Goal: Navigation & Orientation: Find specific page/section

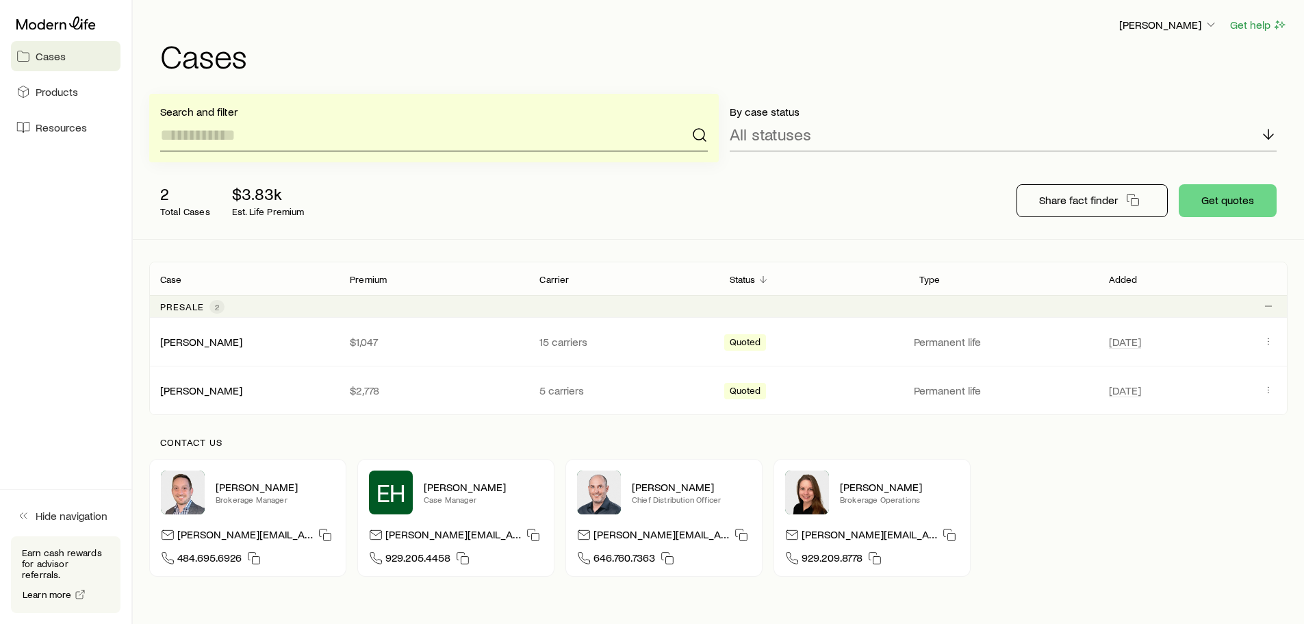
click at [337, 138] on input at bounding box center [434, 134] width 548 height 33
type input "**********"
click at [65, 90] on span "Products" at bounding box center [57, 92] width 42 height 14
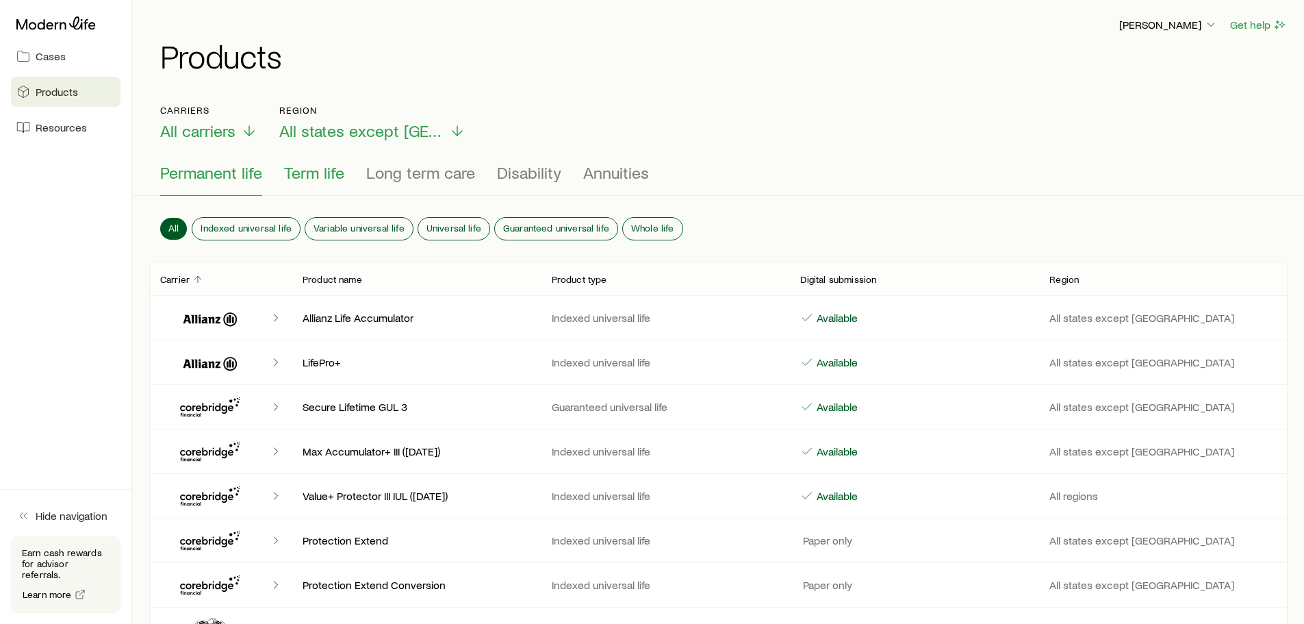
click at [308, 178] on span "Term life" at bounding box center [314, 172] width 60 height 19
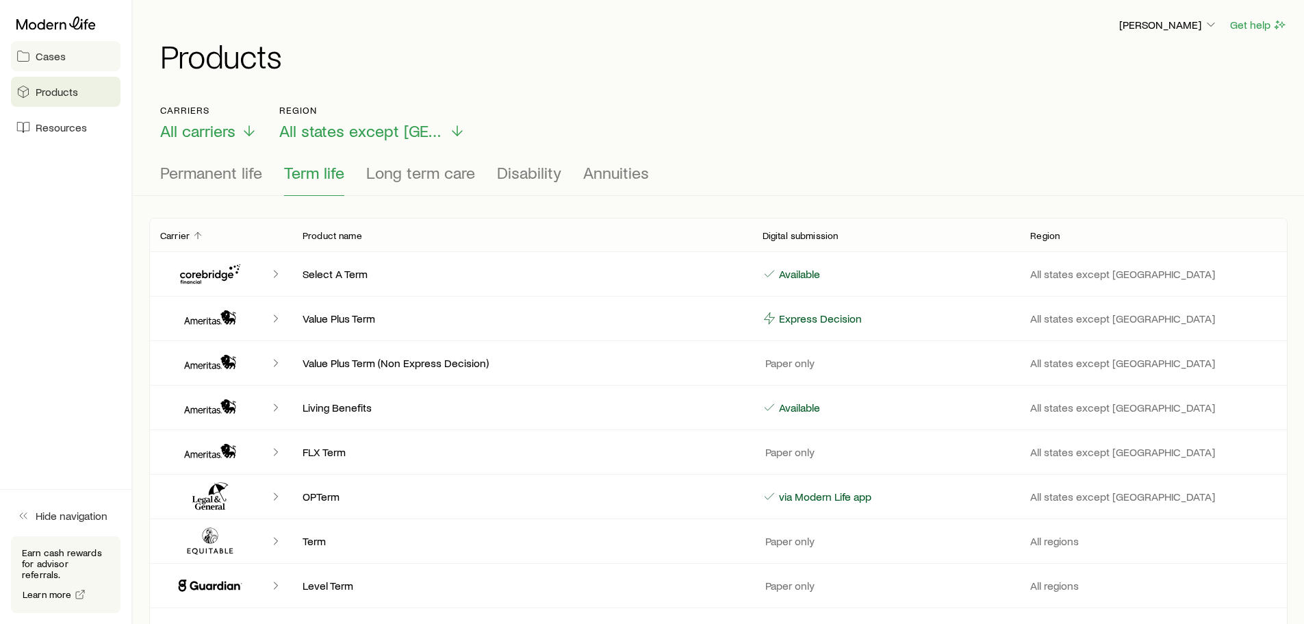
click at [60, 58] on span "Cases" at bounding box center [51, 56] width 30 height 14
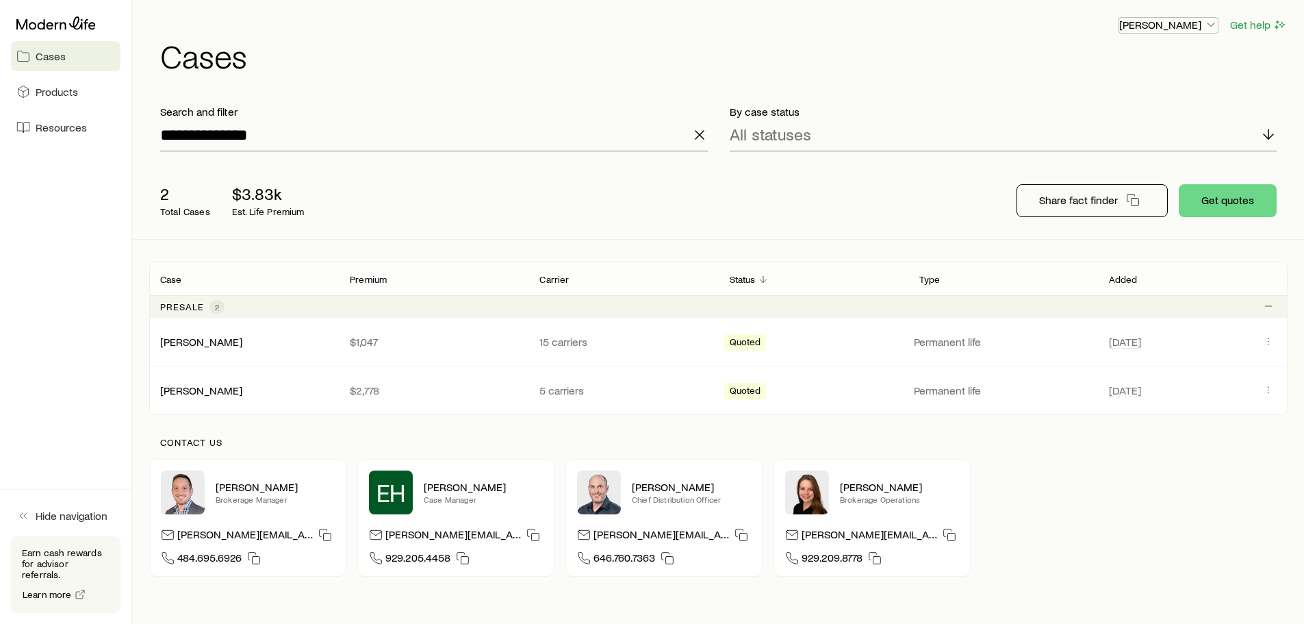
click at [1211, 26] on polyline "button" at bounding box center [1210, 24] width 7 height 3
click at [1156, 66] on span "Licenses and contracts" at bounding box center [1141, 62] width 112 height 14
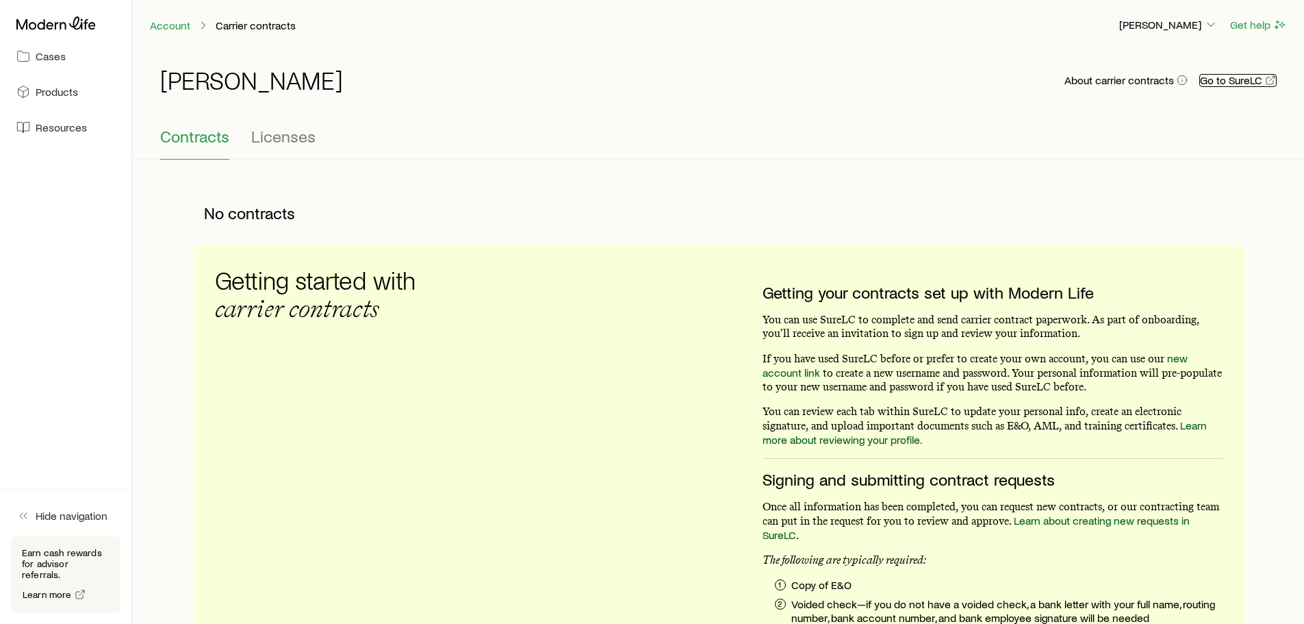
click at [1255, 84] on link "Go to SureLC" at bounding box center [1237, 80] width 77 height 13
click at [1114, 84] on button "About carrier contracts" at bounding box center [1126, 80] width 125 height 13
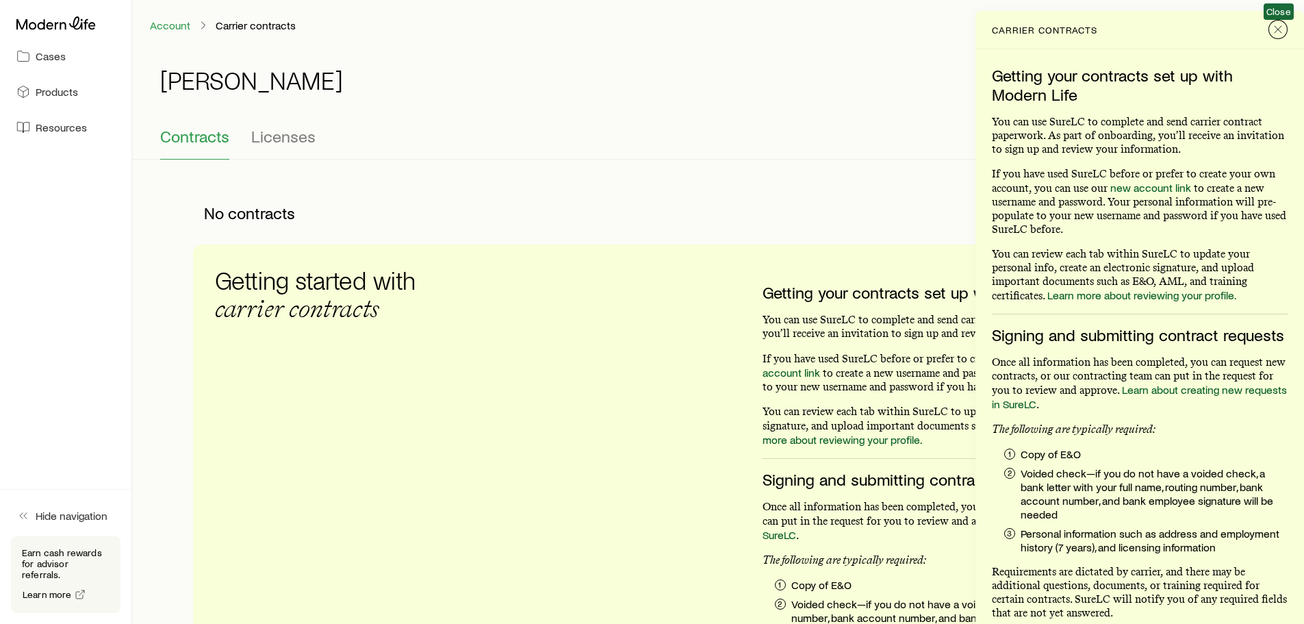
click at [1279, 34] on icon "Close" at bounding box center [1278, 30] width 14 height 14
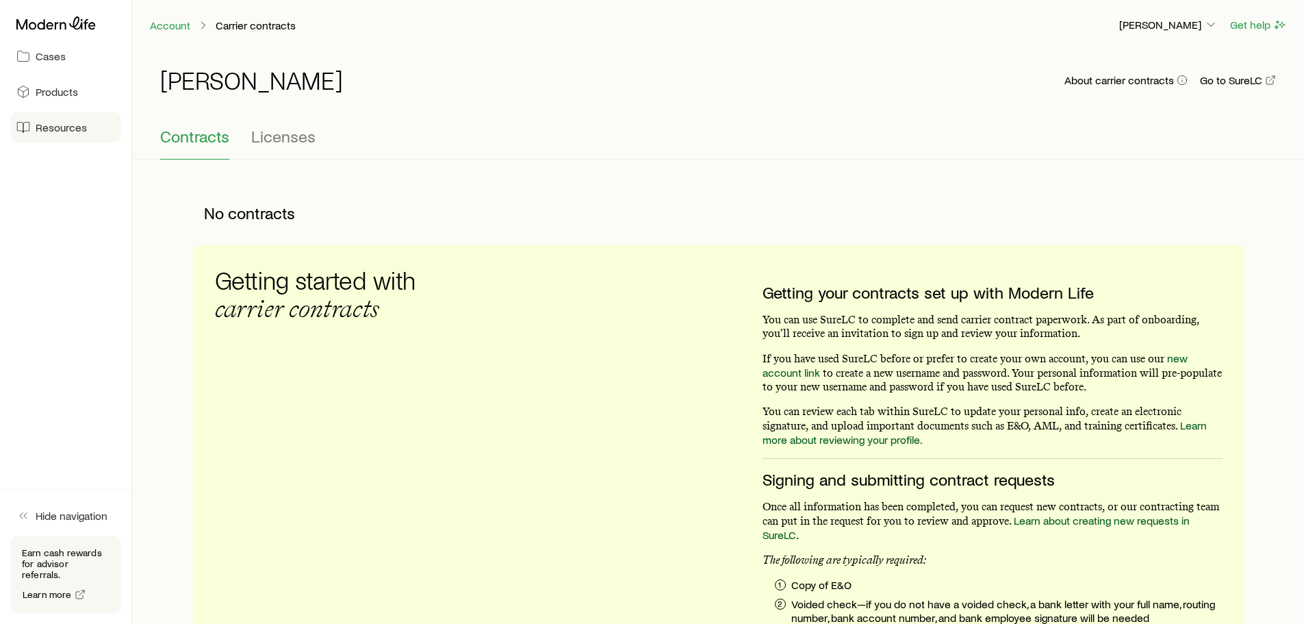
click at [56, 127] on span "Resources" at bounding box center [61, 127] width 51 height 14
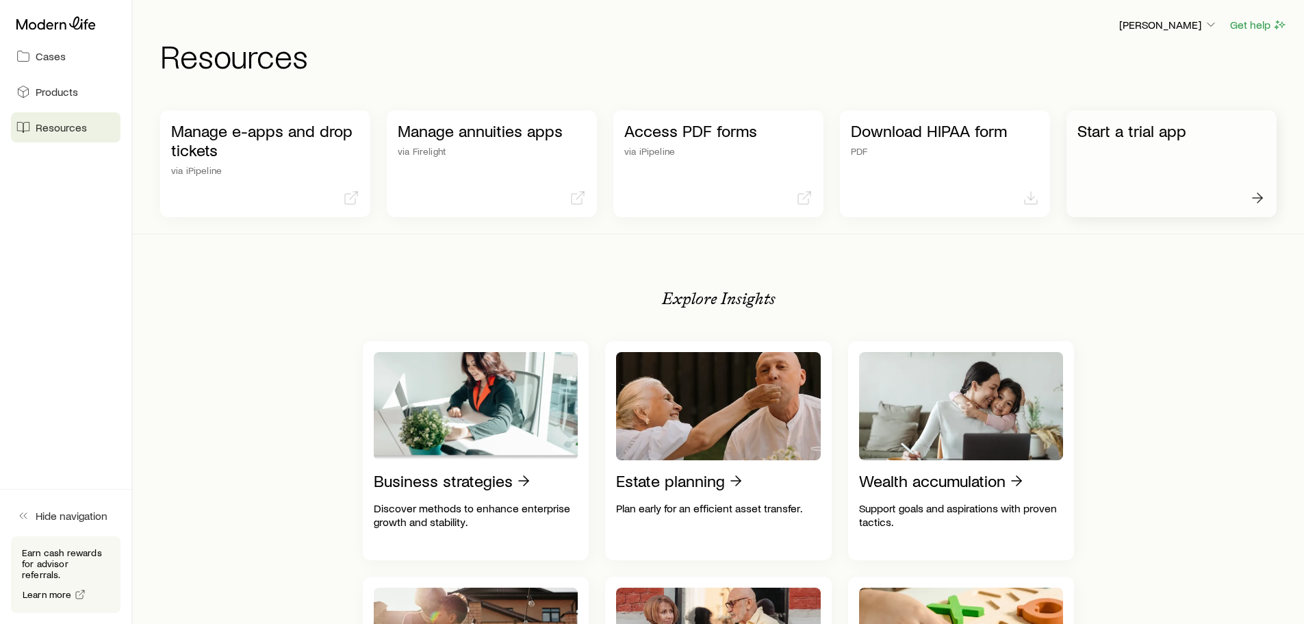
click at [1154, 135] on p "Start a trial app" at bounding box center [1171, 130] width 188 height 19
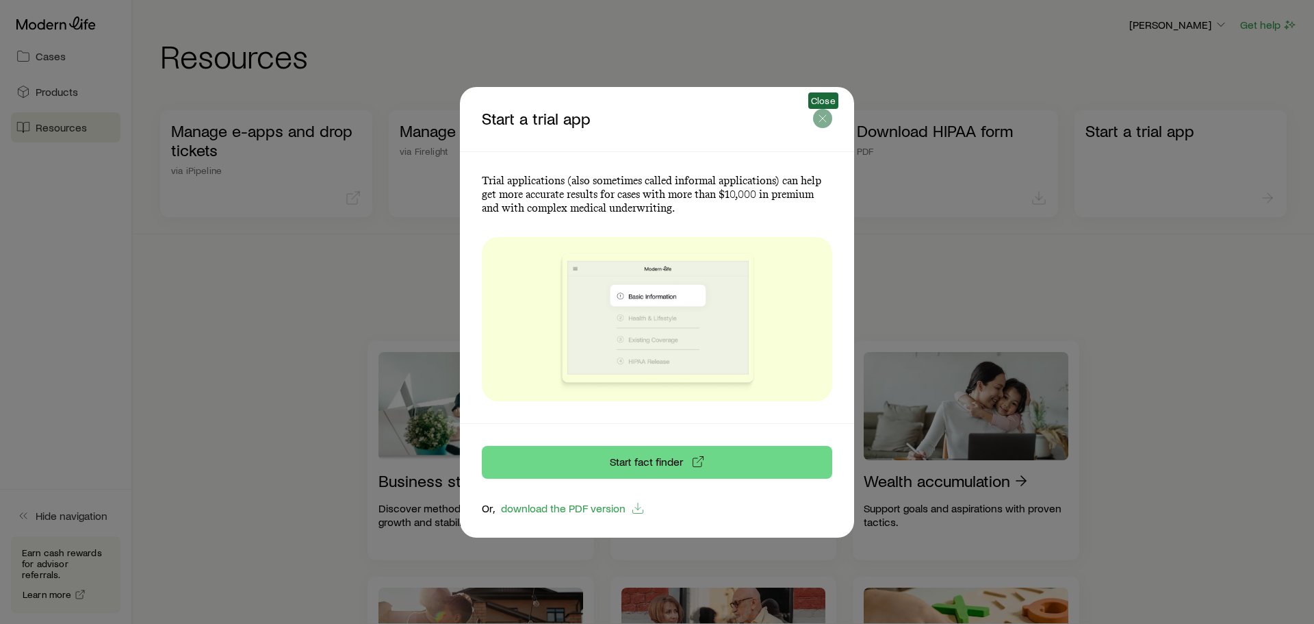
click at [823, 120] on icon "button" at bounding box center [823, 119] width 14 height 14
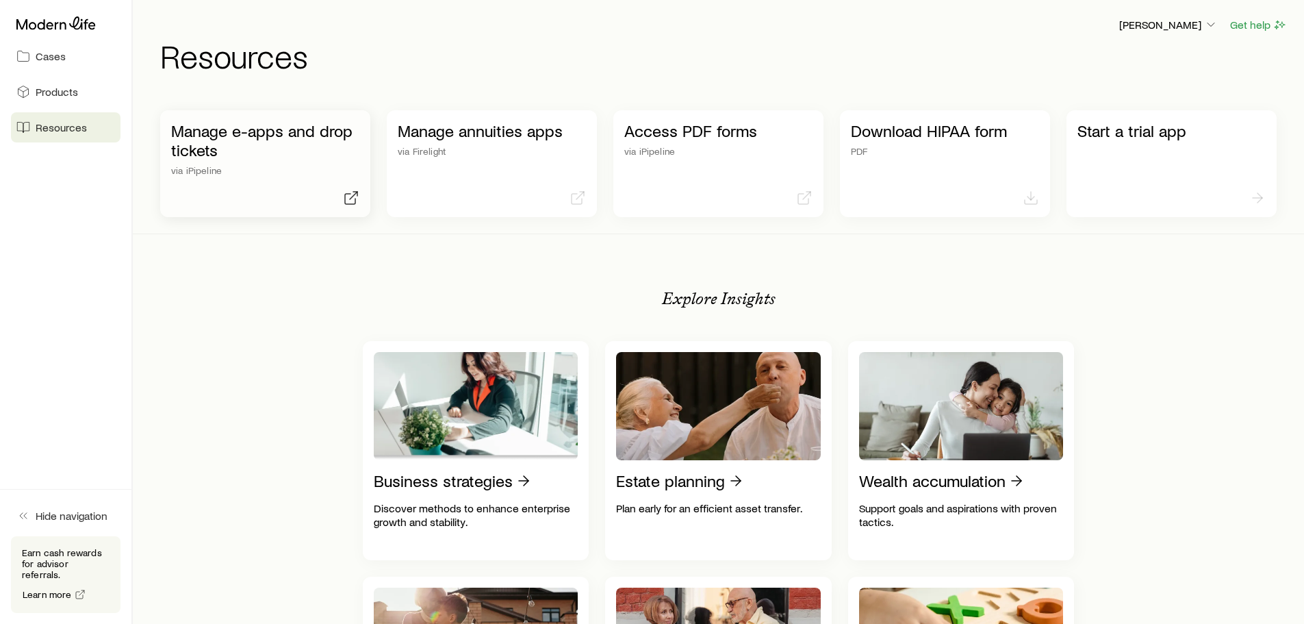
click at [200, 143] on p "Manage e-apps and drop tickets" at bounding box center [265, 140] width 188 height 38
